Goal: Find specific page/section: Find specific page/section

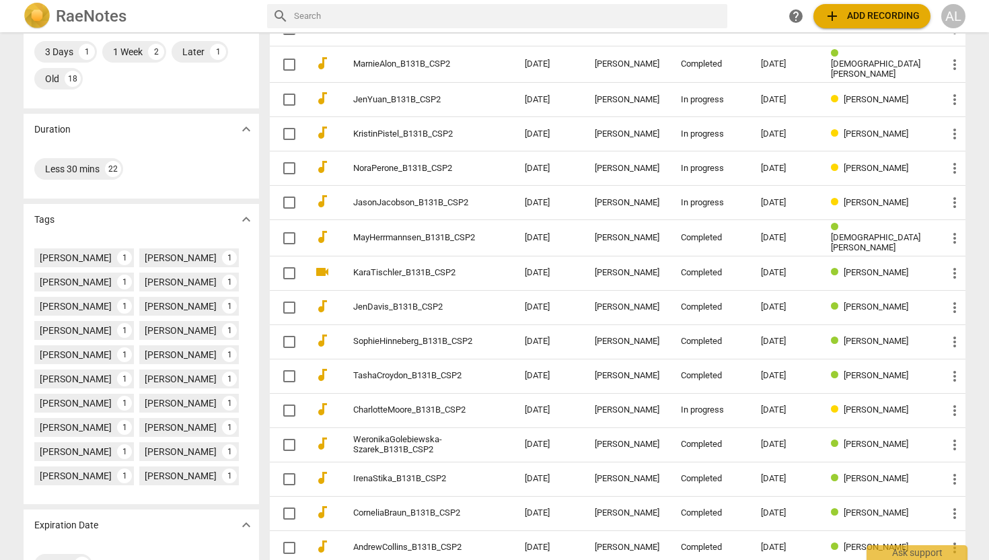
scroll to position [326, 0]
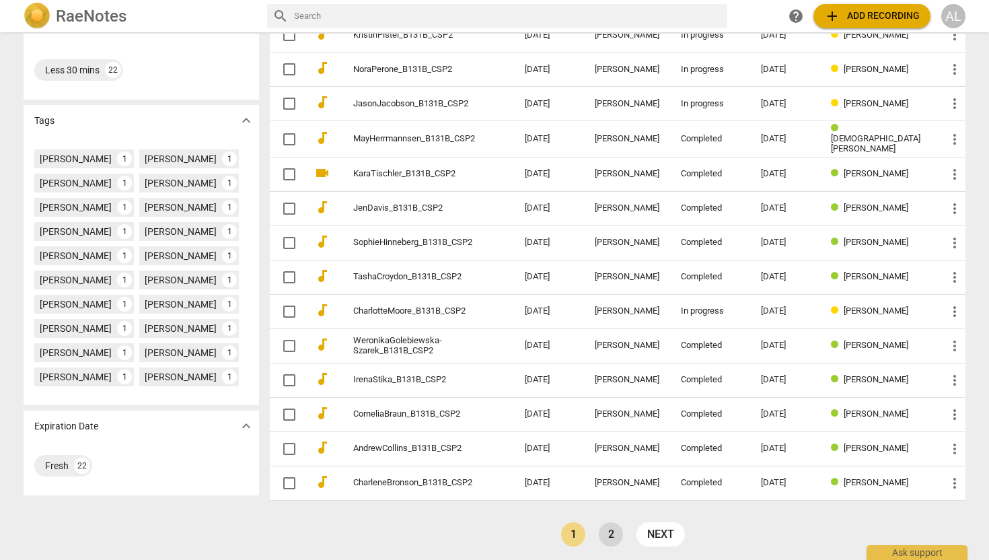
click at [601, 537] on link "2" at bounding box center [611, 534] width 24 height 24
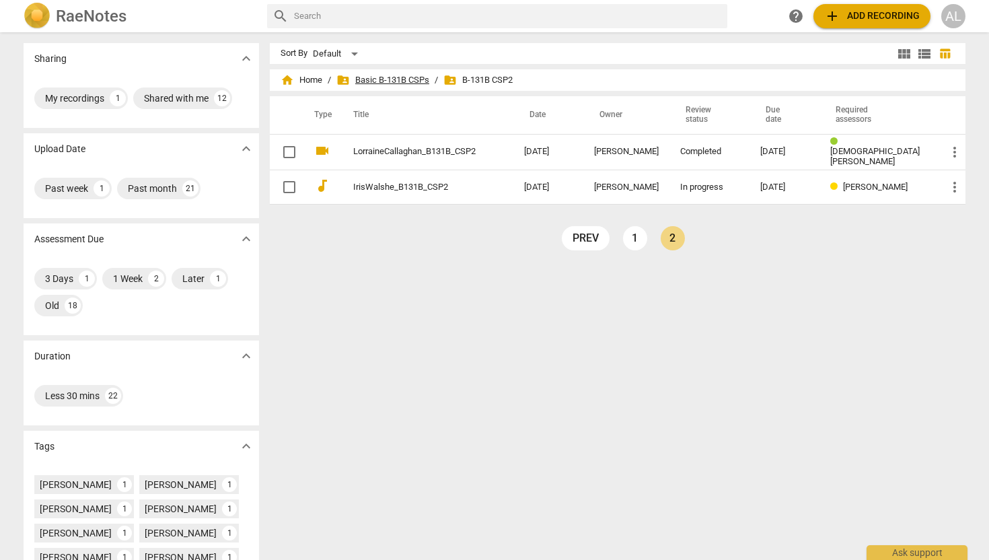
click at [375, 75] on span "folder_shared Basic B-131B CSPs" at bounding box center [382, 79] width 93 height 13
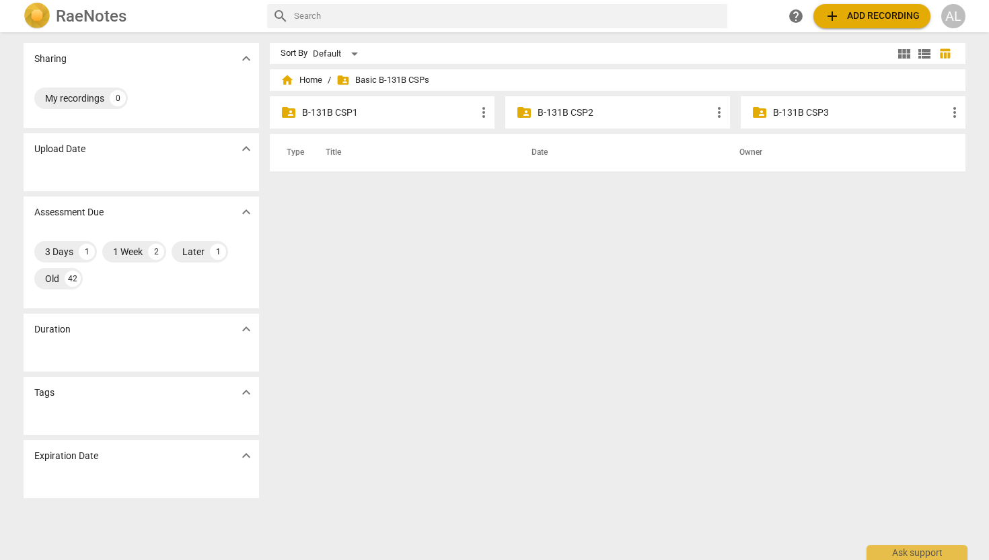
click at [351, 111] on p "B-131B CSP1" at bounding box center [389, 113] width 174 height 14
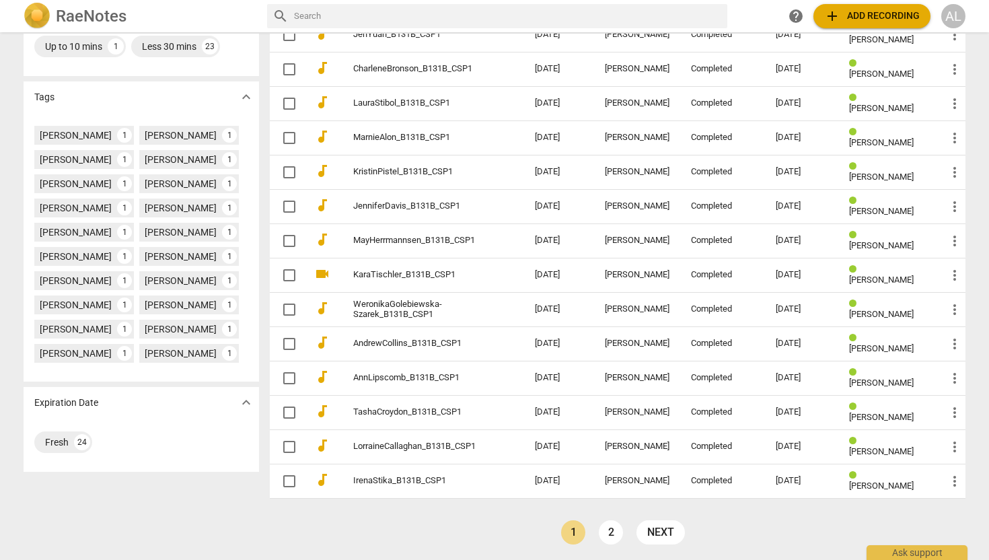
scroll to position [326, 0]
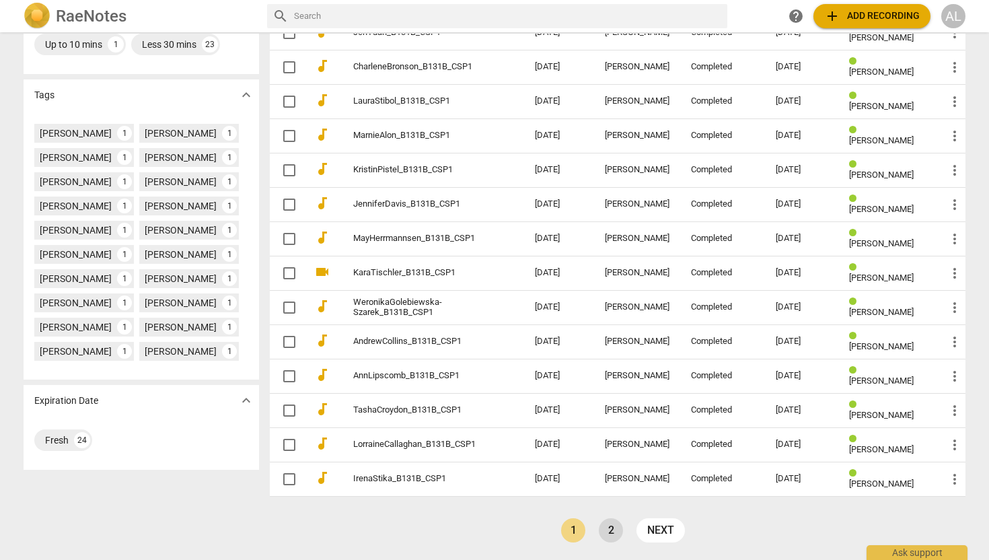
click at [607, 528] on link "2" at bounding box center [611, 530] width 24 height 24
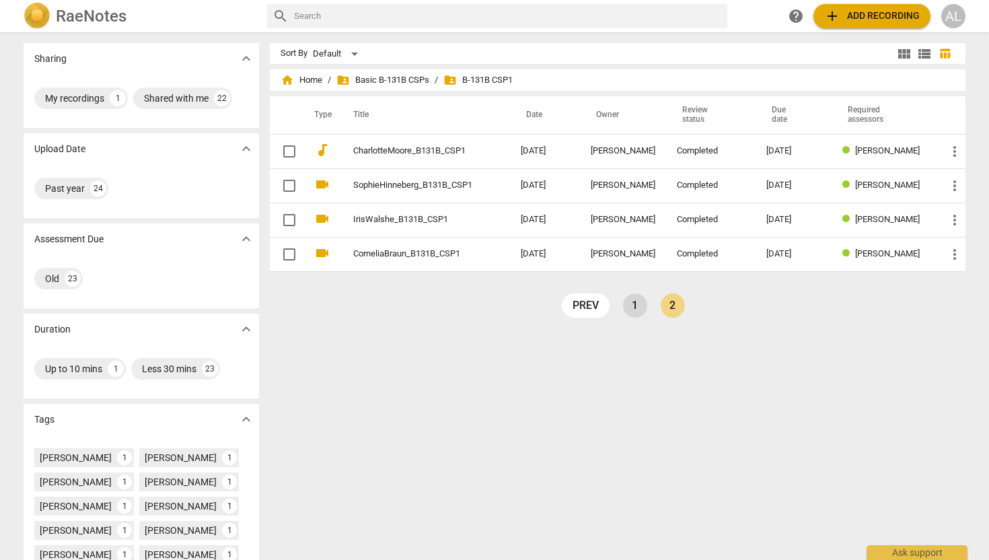
click at [629, 311] on link "1" at bounding box center [635, 305] width 24 height 24
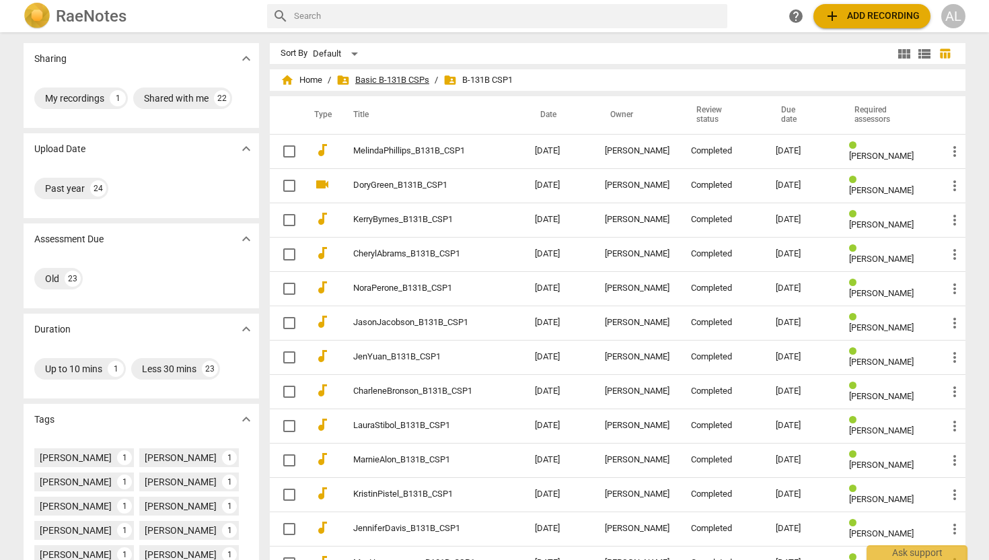
click at [369, 76] on span "folder_shared Basic B-131B CSPs" at bounding box center [382, 79] width 93 height 13
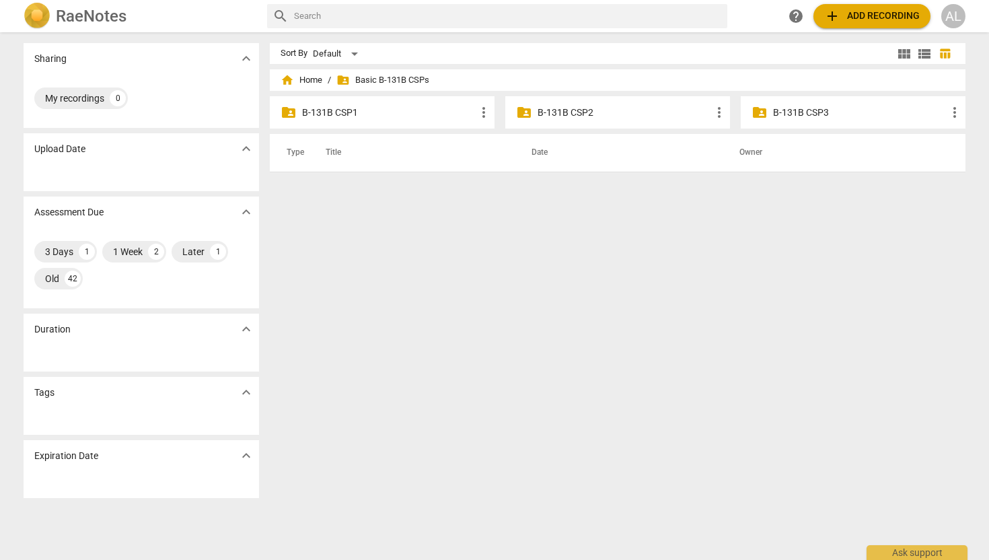
click at [559, 112] on p "B-131B CSP2" at bounding box center [624, 113] width 174 height 14
